Goal: Task Accomplishment & Management: Manage account settings

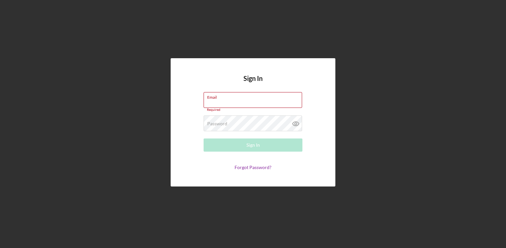
type input "[EMAIL_ADDRESS][DOMAIN_NAME]"
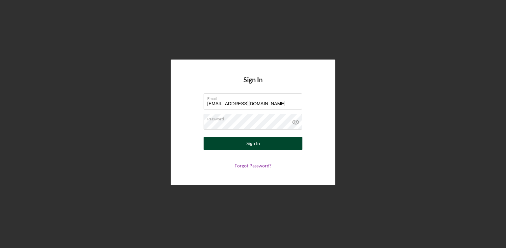
click at [261, 142] on button "Sign In" at bounding box center [253, 143] width 99 height 13
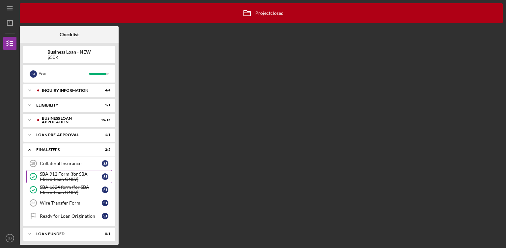
scroll to position [2, 0]
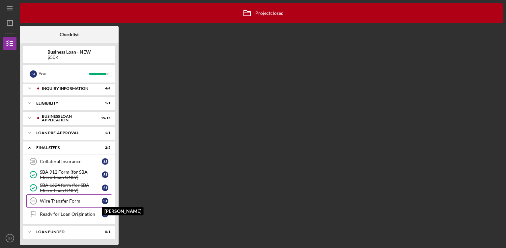
click at [104, 198] on div "[PERSON_NAME]" at bounding box center [105, 201] width 7 height 7
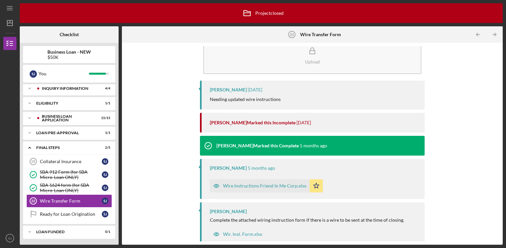
scroll to position [26, 0]
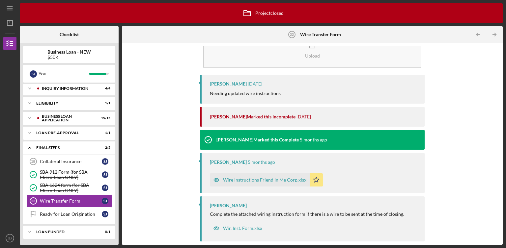
click at [283, 183] on div "Wire Instructions Friend In Me Corp.xlsx" at bounding box center [260, 180] width 100 height 13
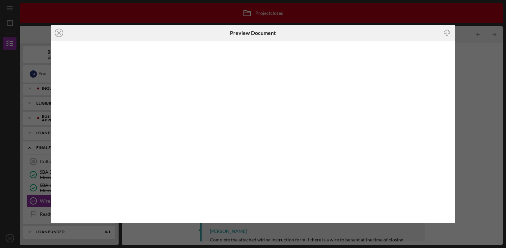
click at [471, 45] on div "Icon/Close Preview Document Icon/Download" at bounding box center [253, 124] width 506 height 248
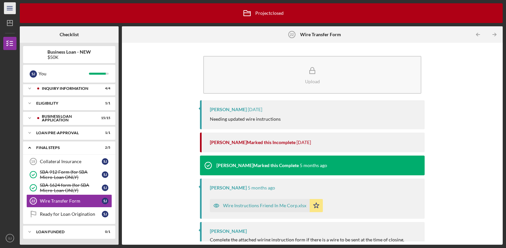
click at [9, 10] on icon "Icon/Menu" at bounding box center [10, 8] width 15 height 15
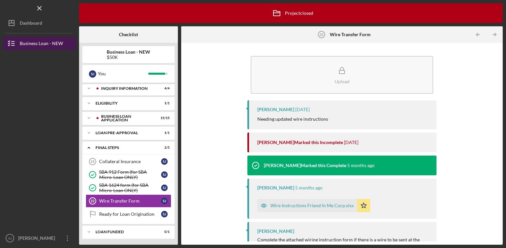
click at [14, 43] on icon "button" at bounding box center [11, 43] width 16 height 16
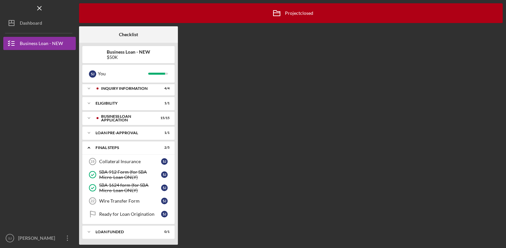
click at [120, 54] on b "Business Loan - NEW" at bounding box center [128, 51] width 43 height 5
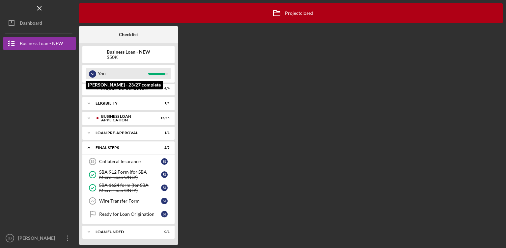
click at [115, 74] on div "You" at bounding box center [123, 73] width 50 height 11
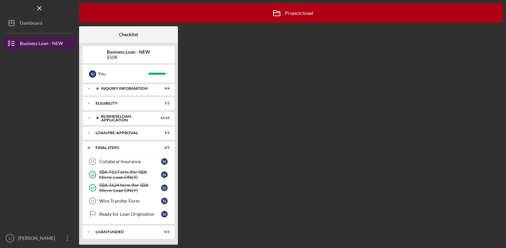
click at [41, 44] on div "Business Loan - NEW" at bounding box center [41, 44] width 43 height 15
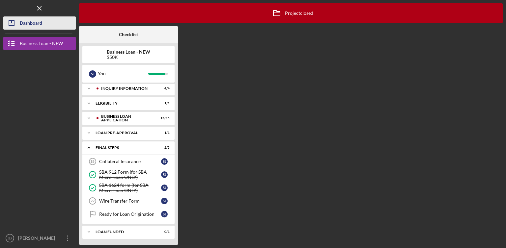
click at [30, 23] on div "Dashboard" at bounding box center [31, 23] width 22 height 15
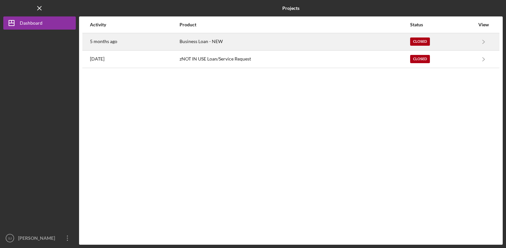
click at [202, 39] on div "Business Loan - NEW" at bounding box center [295, 42] width 230 height 16
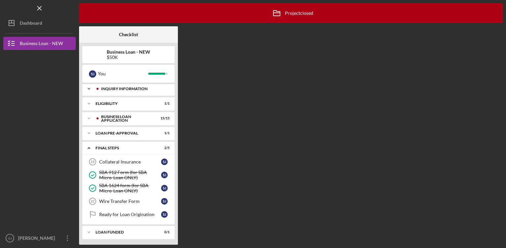
scroll to position [2, 0]
click at [136, 202] on div "Wire Transfer Form" at bounding box center [130, 201] width 62 height 5
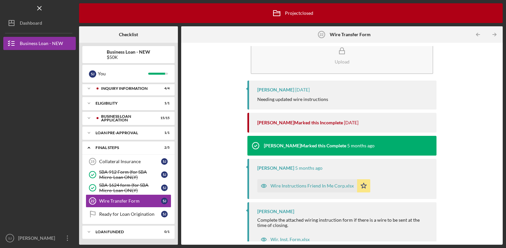
scroll to position [31, 0]
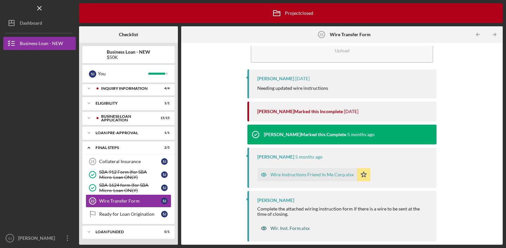
click at [302, 229] on div "Wir. Inst. Form.xlsx" at bounding box center [289, 228] width 39 height 5
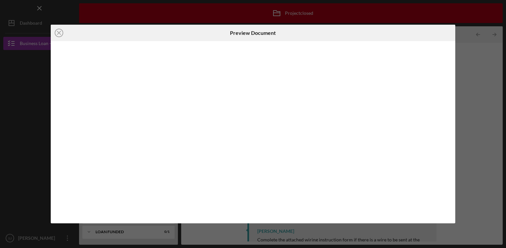
scroll to position [31, 0]
click at [57, 32] on icon "Icon/Close" at bounding box center [59, 33] width 16 height 16
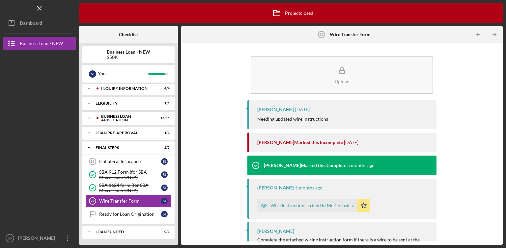
click at [129, 159] on div "Collateral Insurance" at bounding box center [130, 161] width 62 height 5
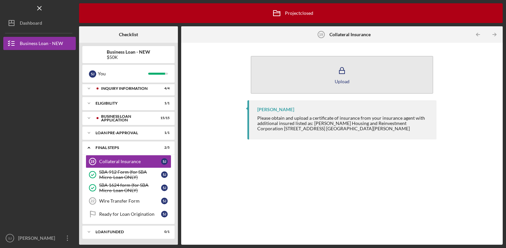
click at [344, 82] on div "Upload" at bounding box center [342, 81] width 15 height 5
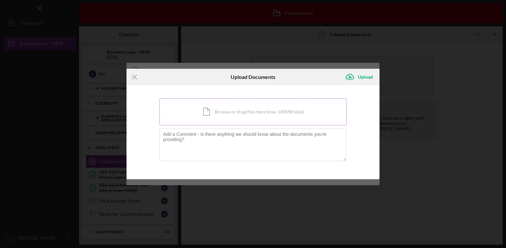
click at [295, 113] on div "Icon/Document Browse or drag files here (max 100MB total) Tap to choose files o…" at bounding box center [252, 111] width 187 height 27
click at [134, 79] on icon "Icon/Menu Close" at bounding box center [134, 77] width 16 height 16
